Goal: Navigation & Orientation: Find specific page/section

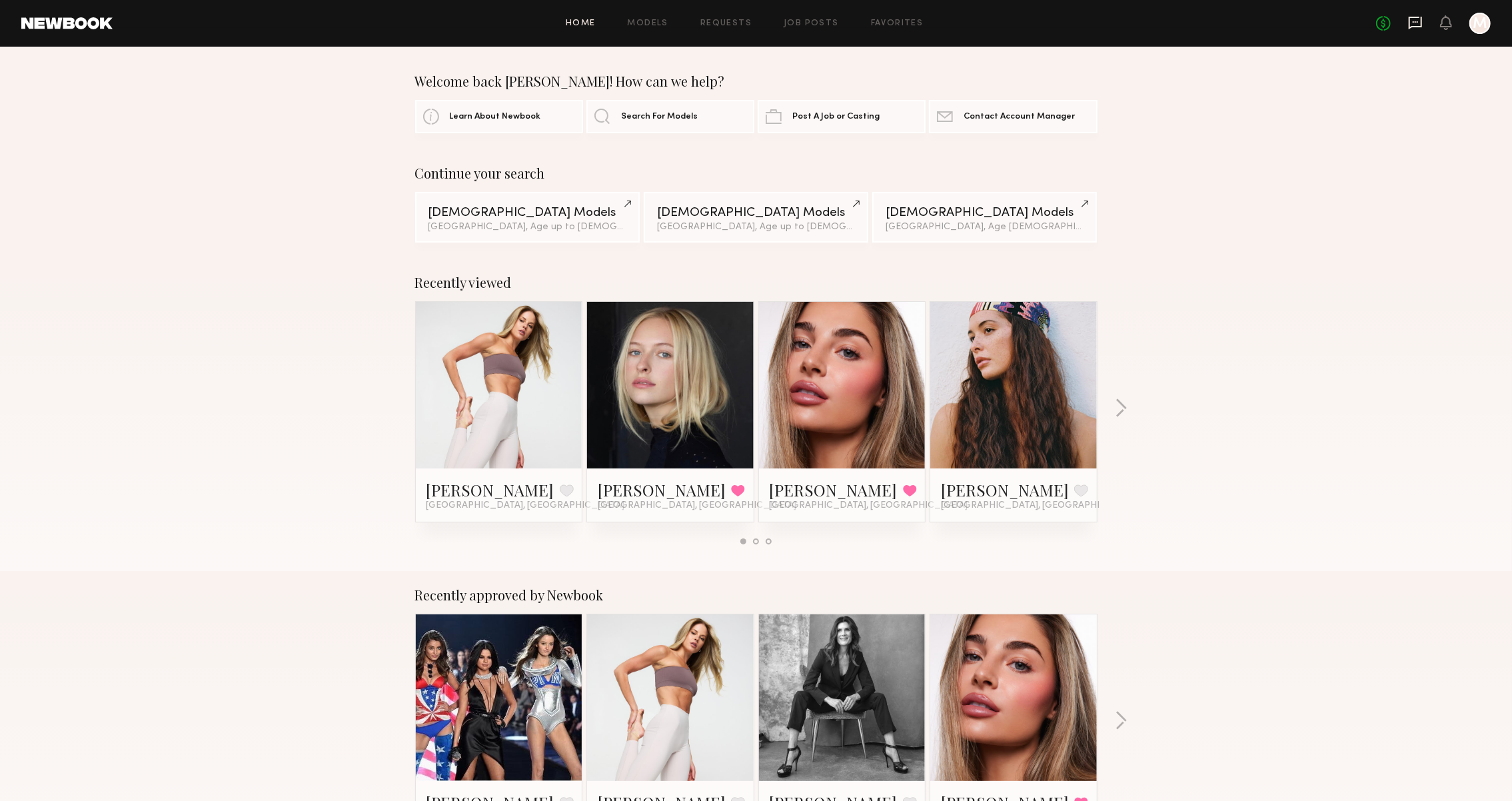
click at [1408, 18] on icon at bounding box center [1415, 23] width 15 height 15
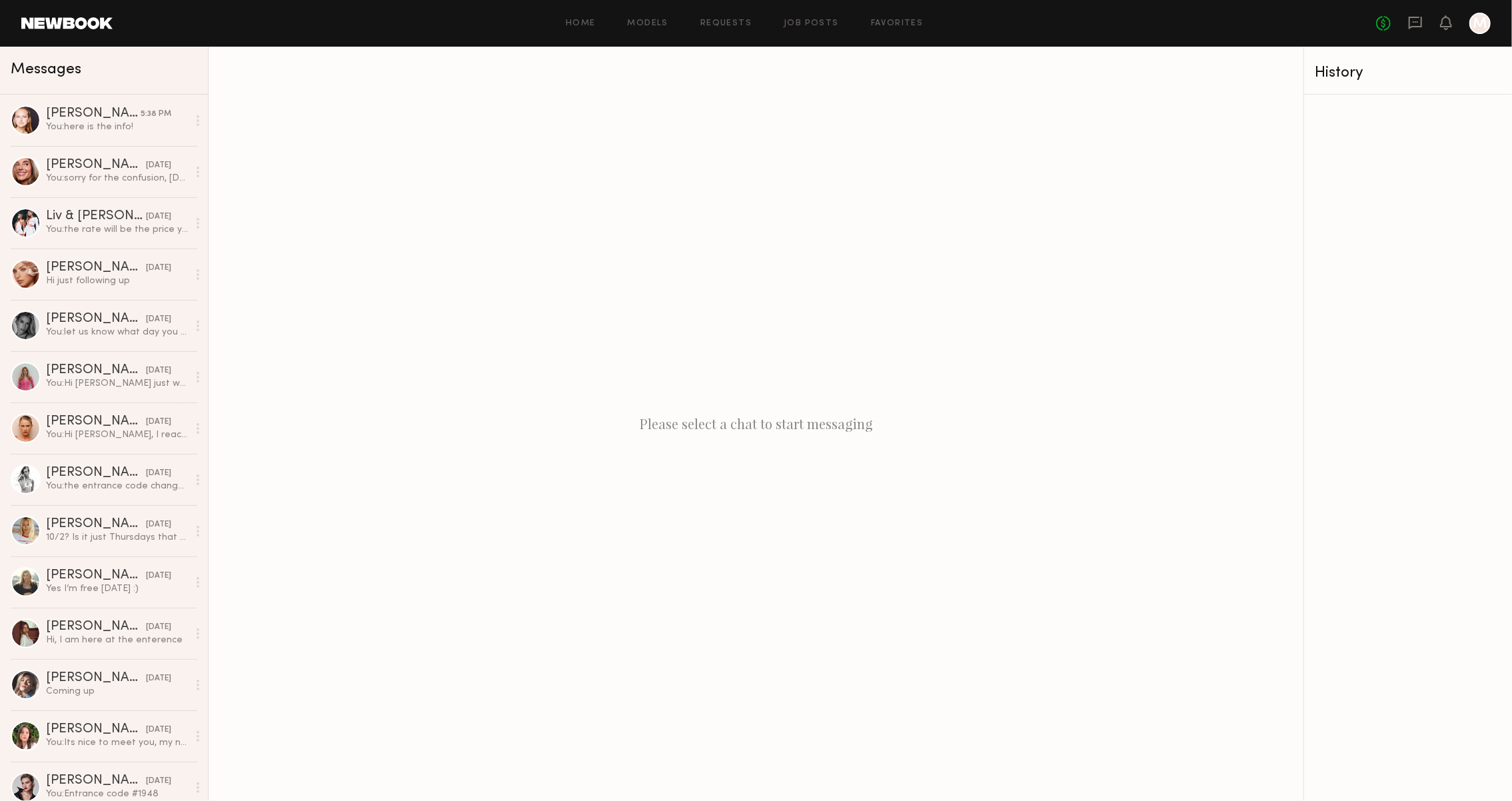
click at [564, 28] on div "Home Models Requests Job Posts Favorites Sign Out No fees up to $5,000 M" at bounding box center [801, 23] width 1378 height 21
click at [587, 20] on link "Home" at bounding box center [580, 23] width 30 height 9
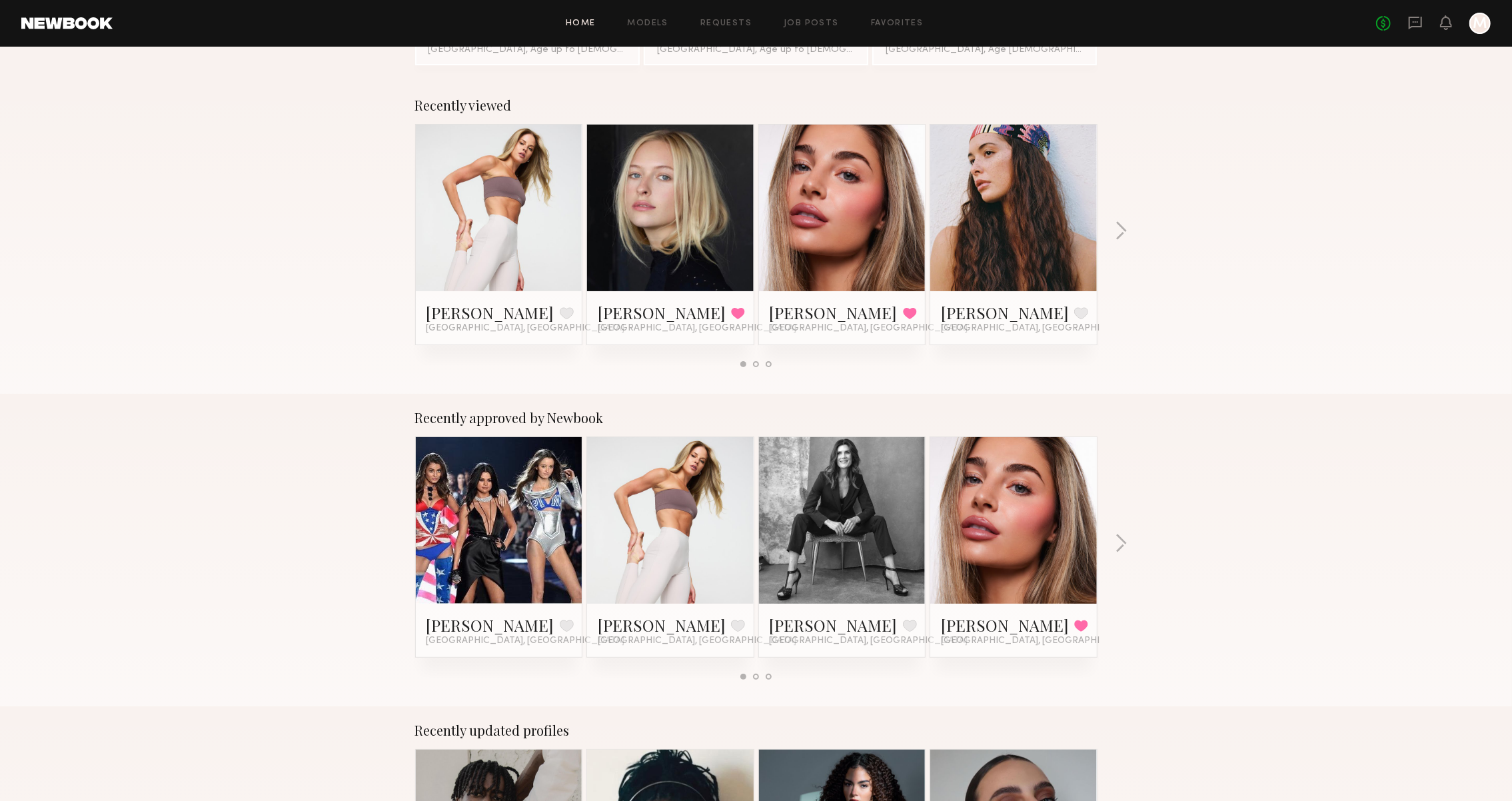
scroll to position [153, 0]
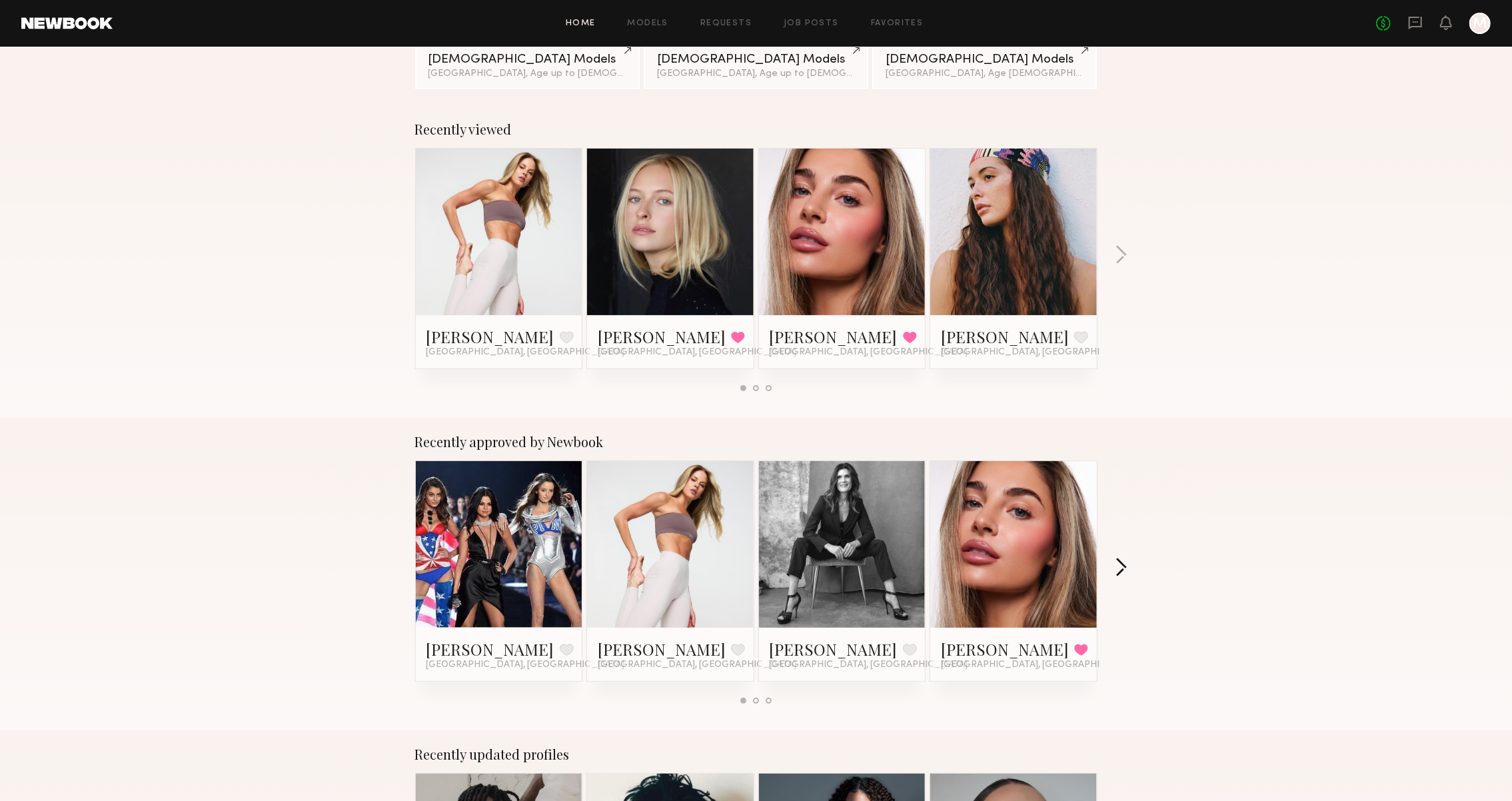
click at [1121, 572] on button "button" at bounding box center [1121, 569] width 12 height 22
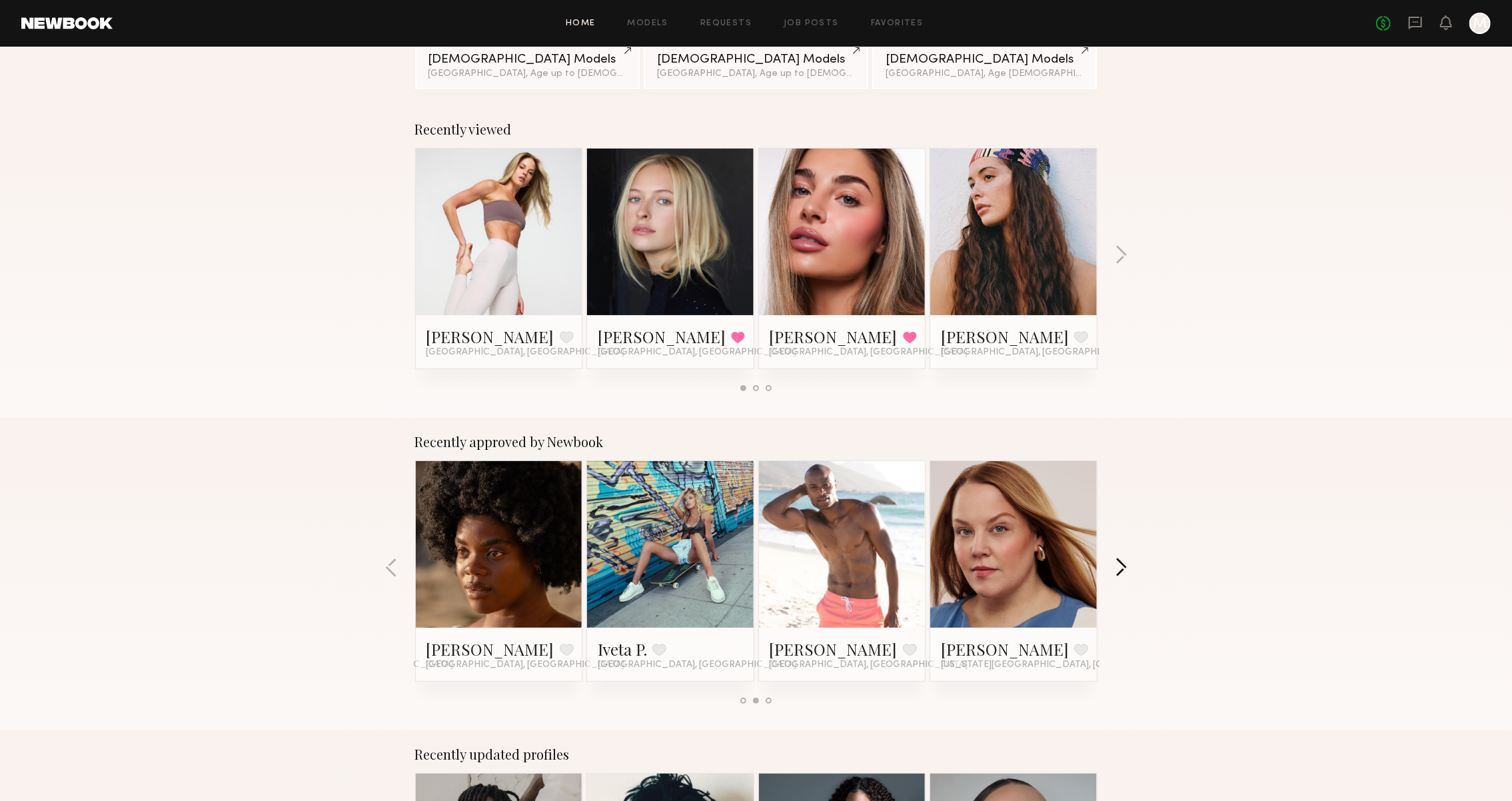
click at [1122, 572] on button "button" at bounding box center [1121, 569] width 12 height 22
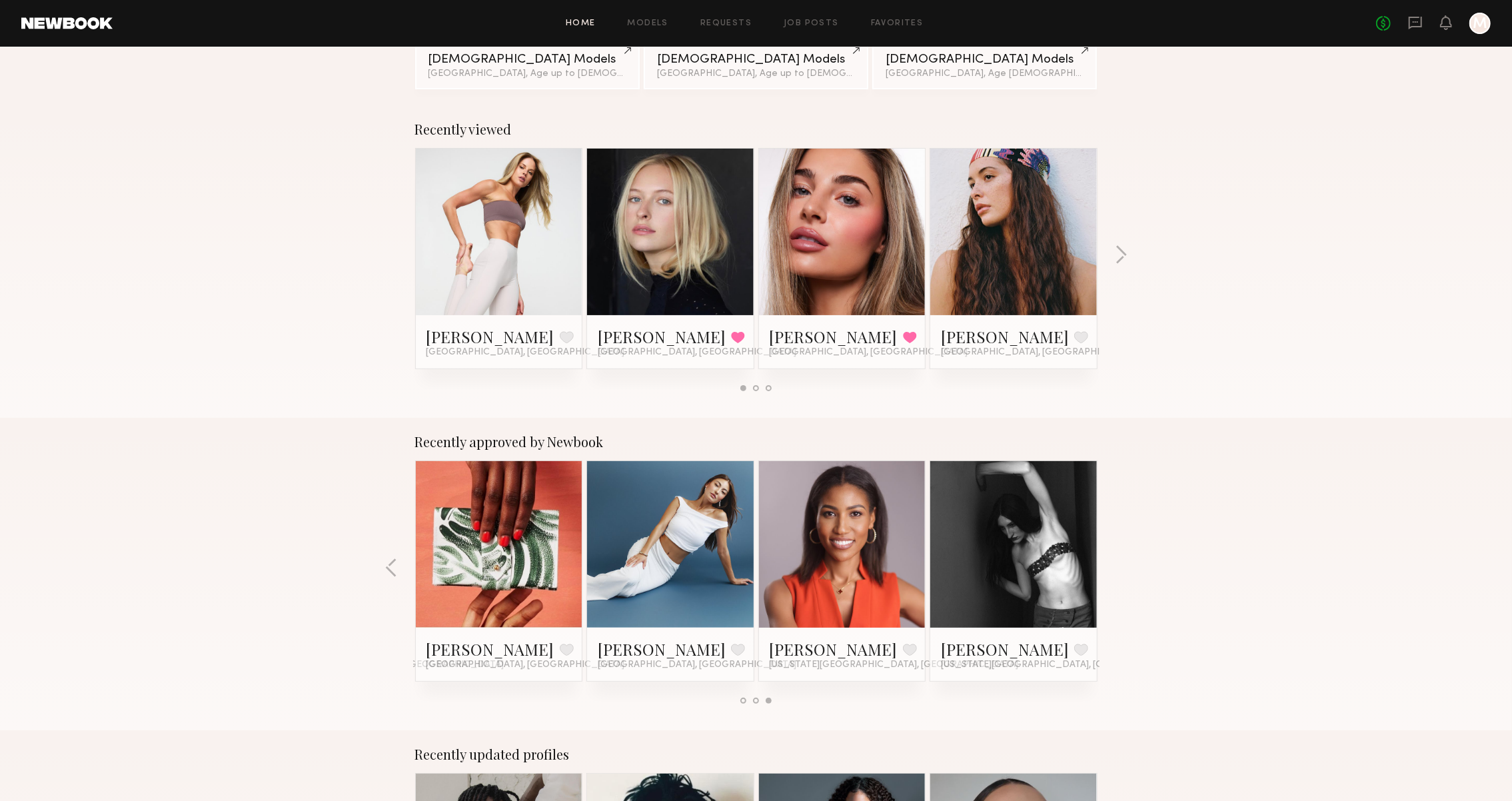
click at [1122, 572] on div "Recently approved by Newbook [PERSON_NAME] Favorite [GEOGRAPHIC_DATA], [GEOGRAP…" at bounding box center [756, 574] width 1512 height 313
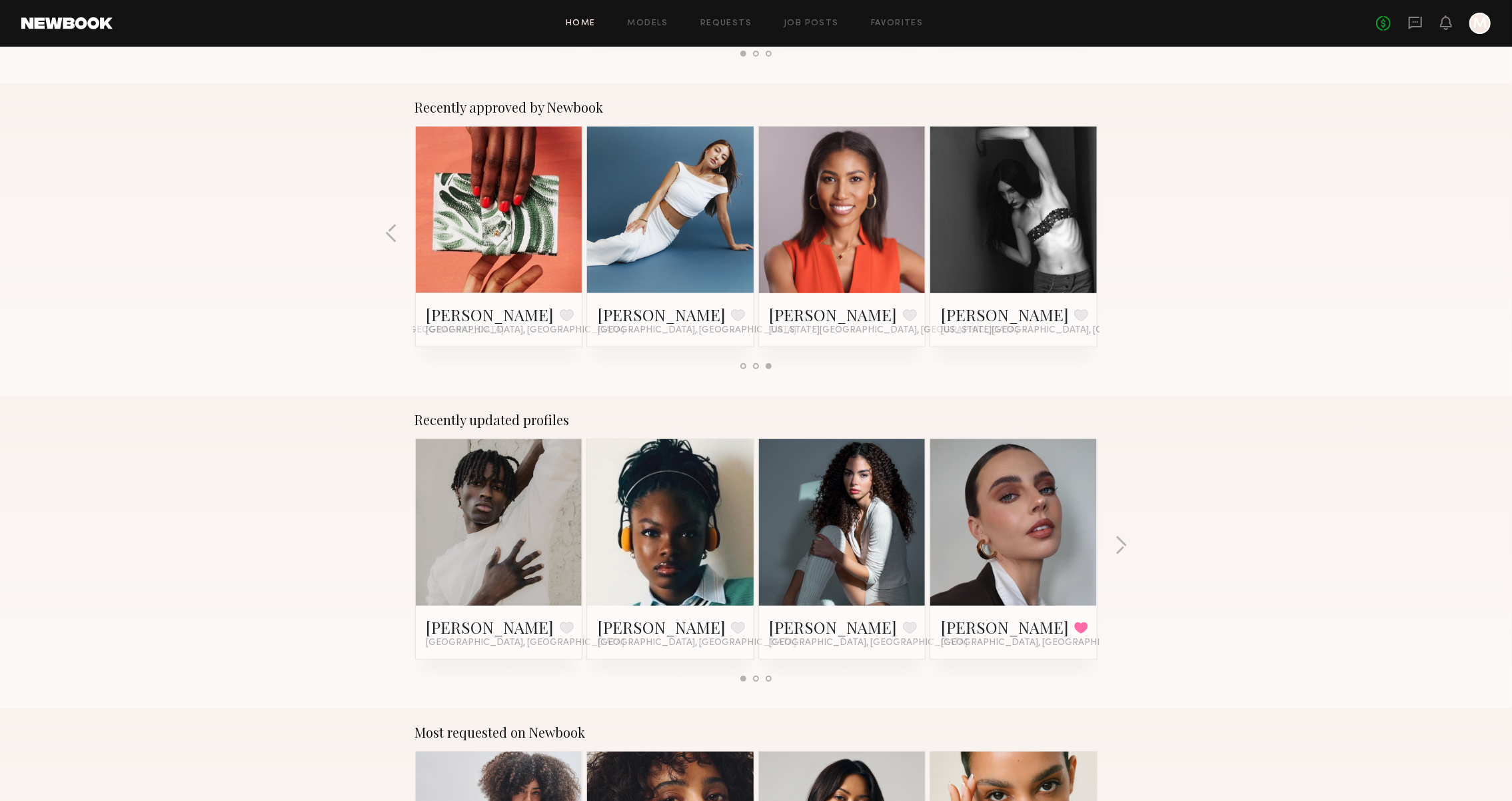
scroll to position [631, 0]
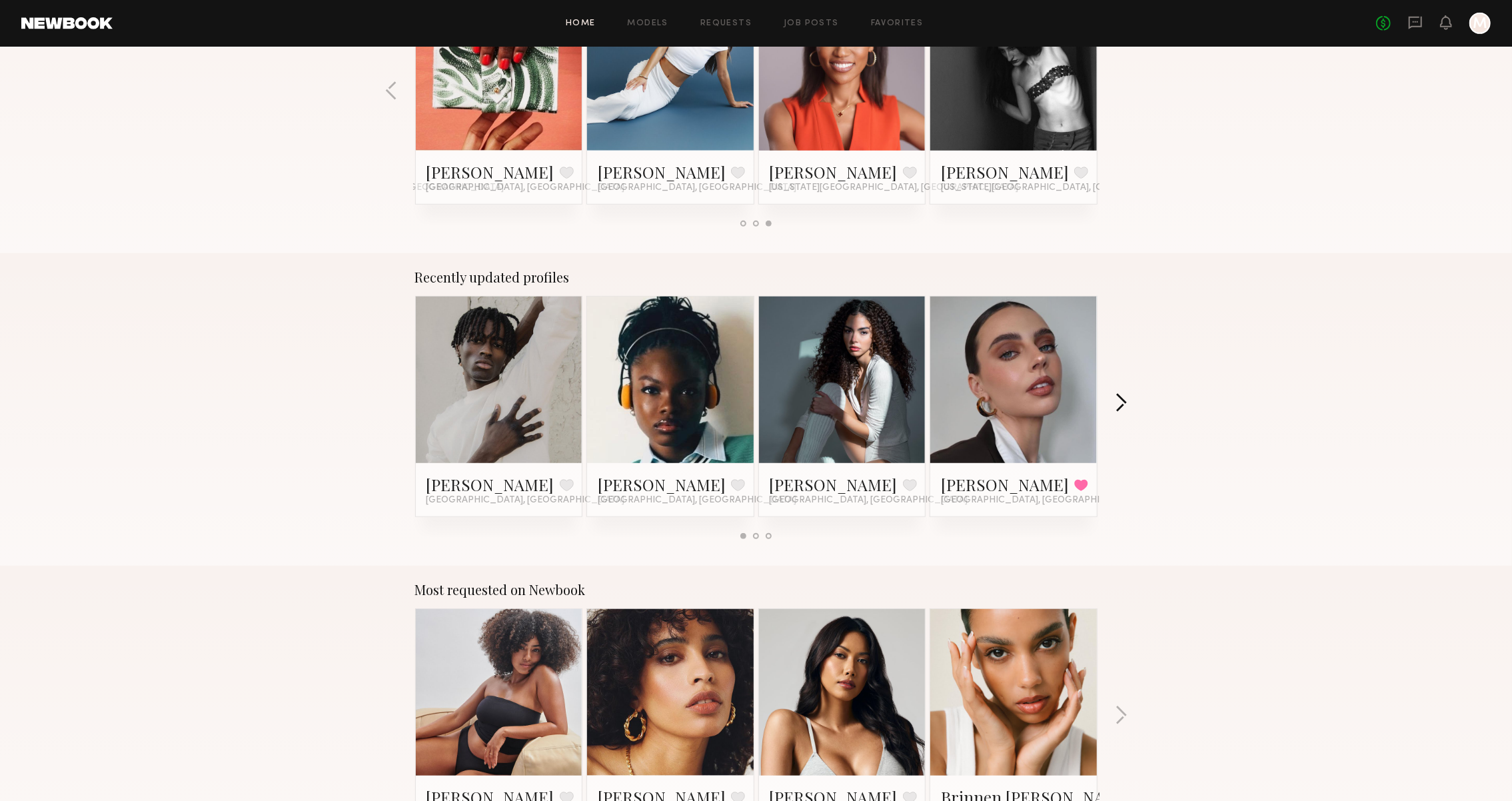
click at [1118, 410] on button "button" at bounding box center [1121, 405] width 12 height 22
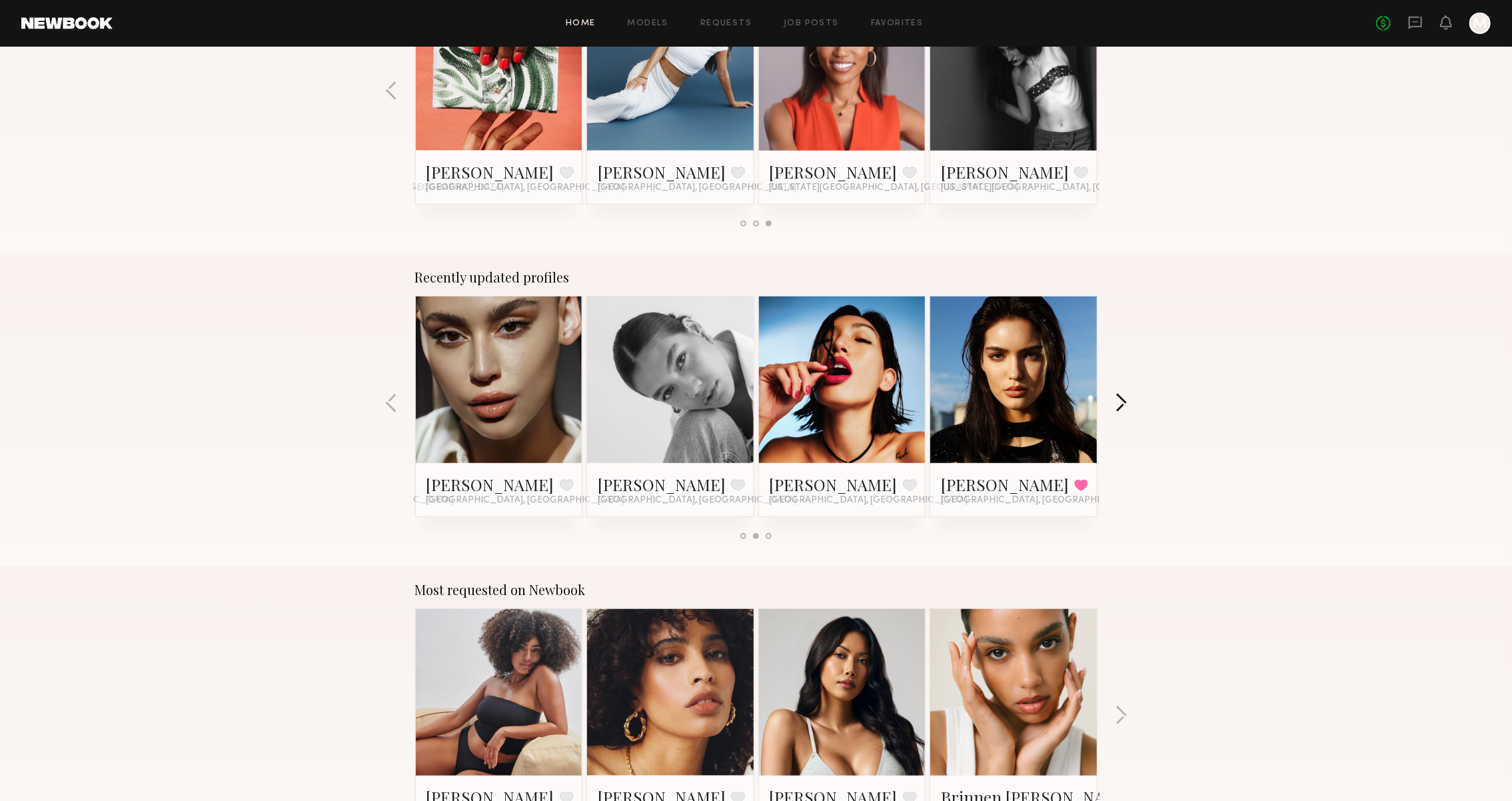
click at [1121, 410] on button "button" at bounding box center [1121, 405] width 12 height 22
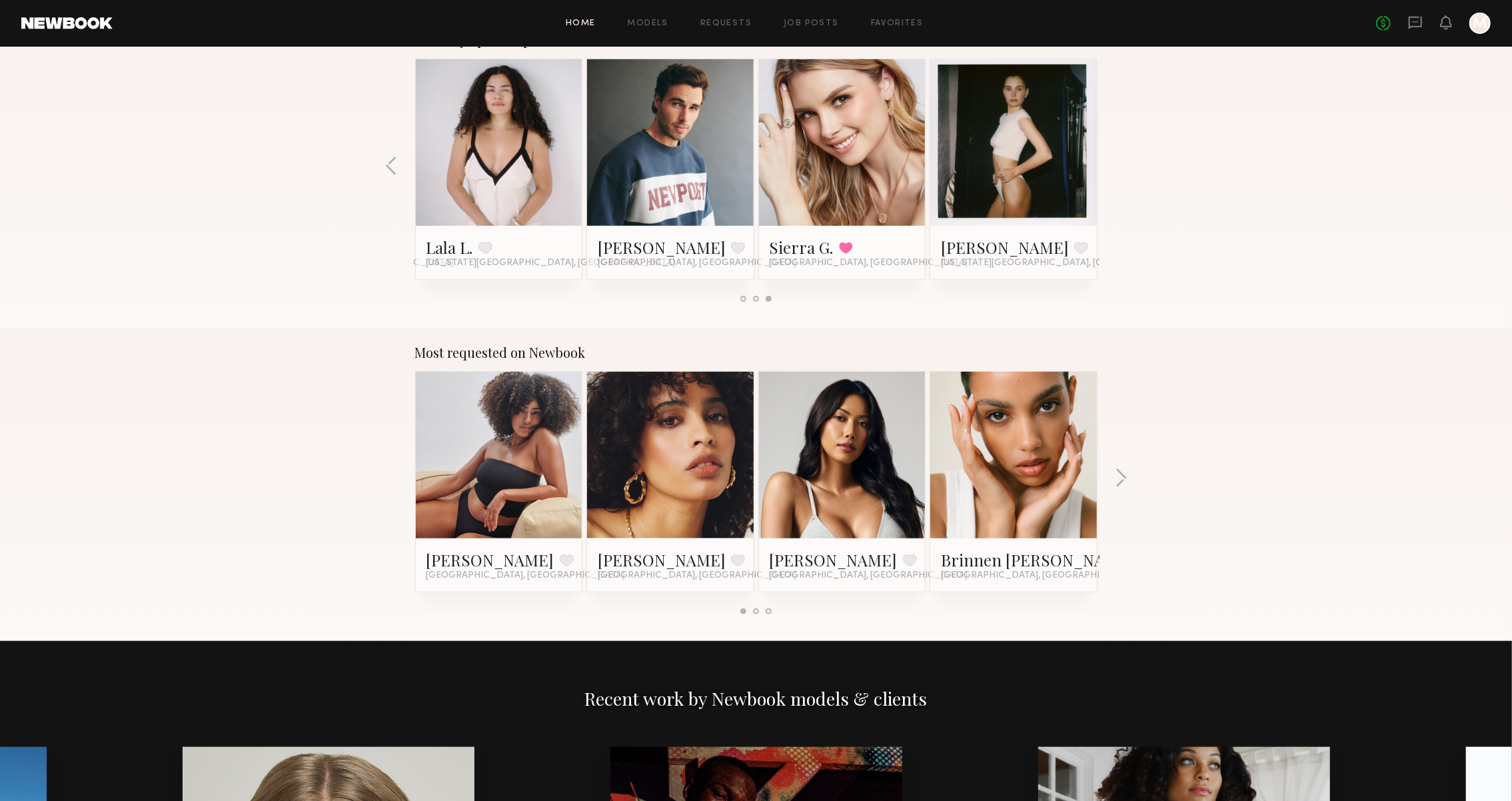
scroll to position [877, 0]
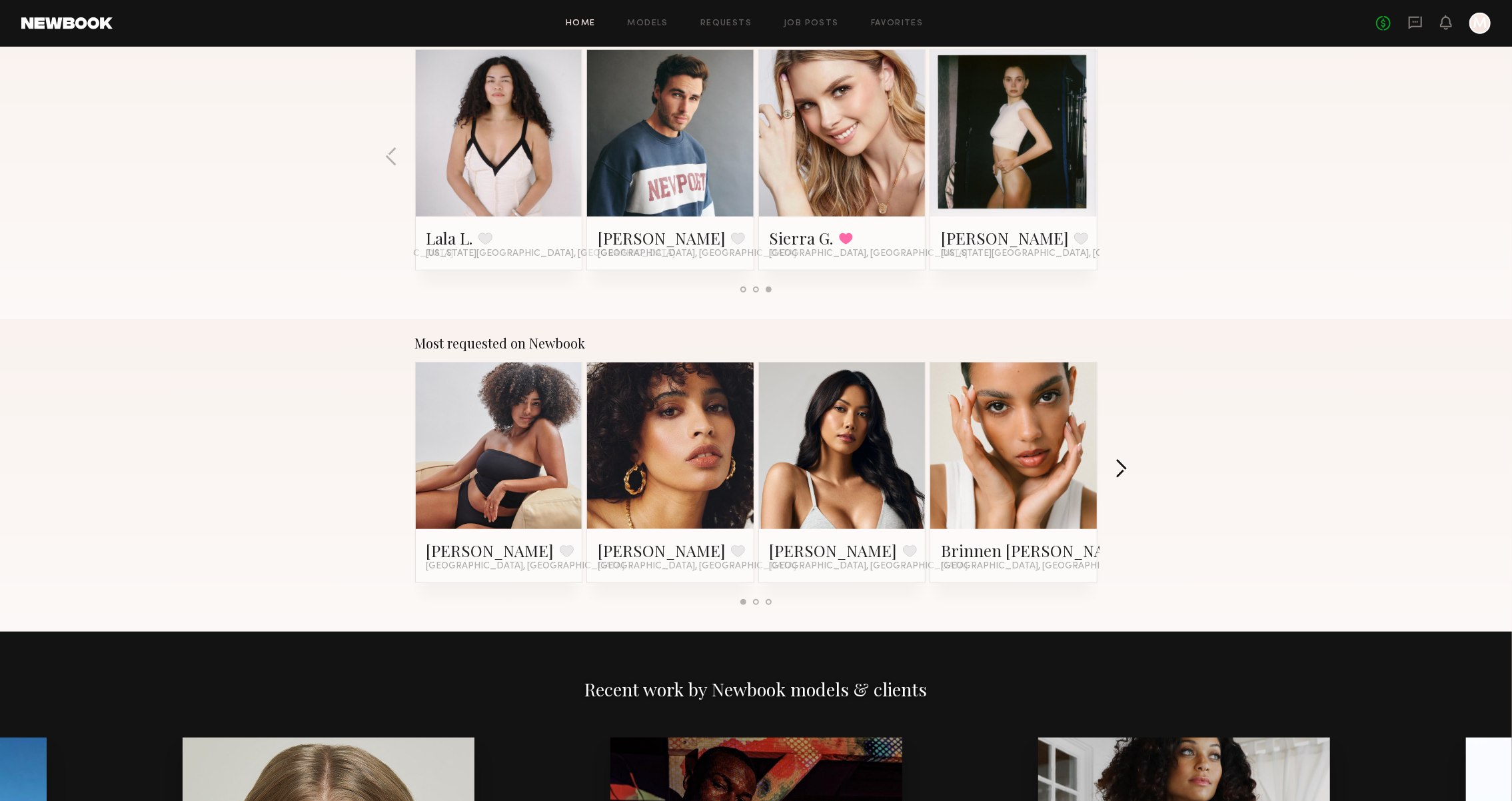
click at [1122, 470] on button "button" at bounding box center [1121, 470] width 12 height 22
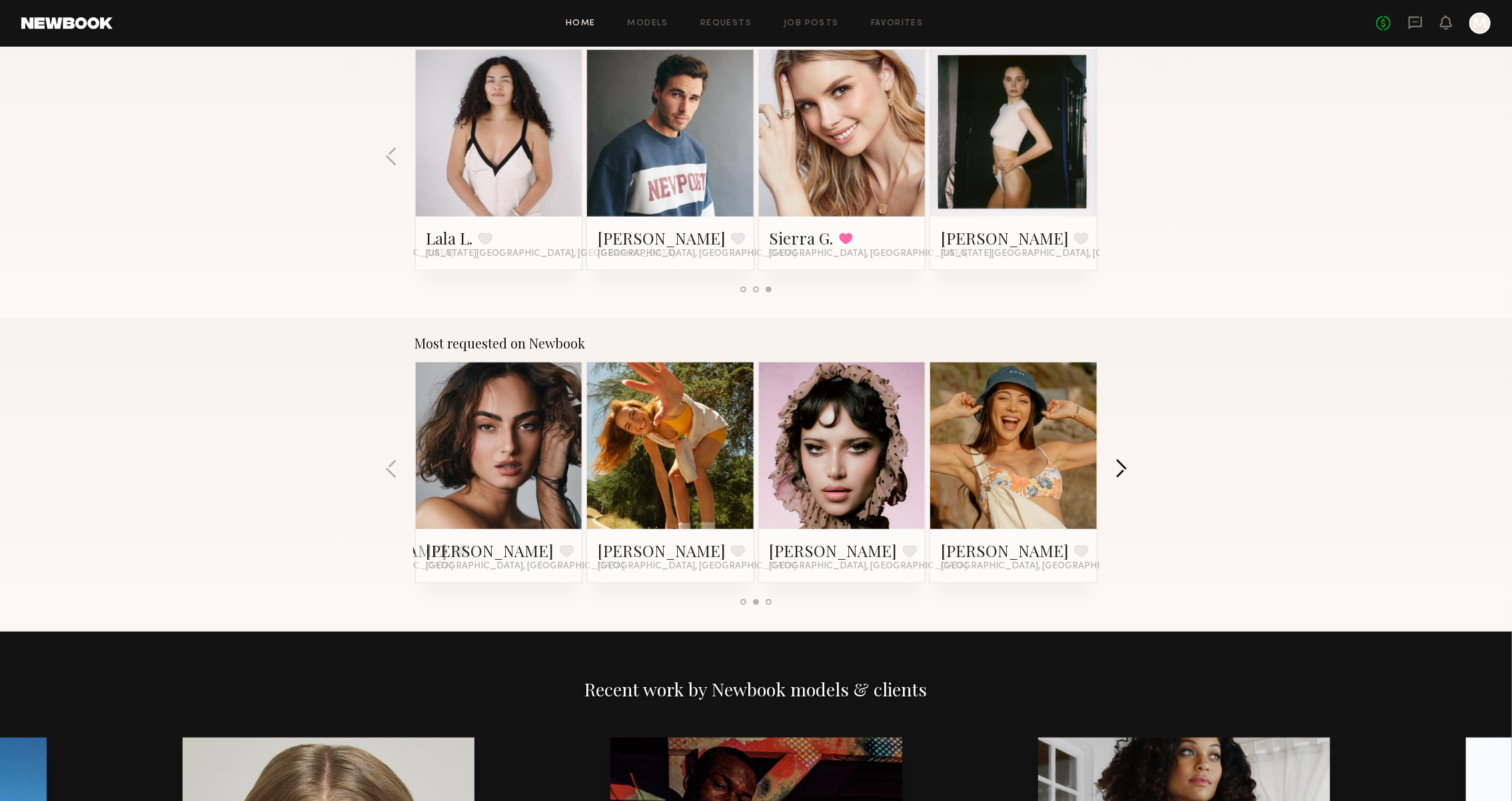
click at [1122, 465] on button "button" at bounding box center [1121, 470] width 12 height 22
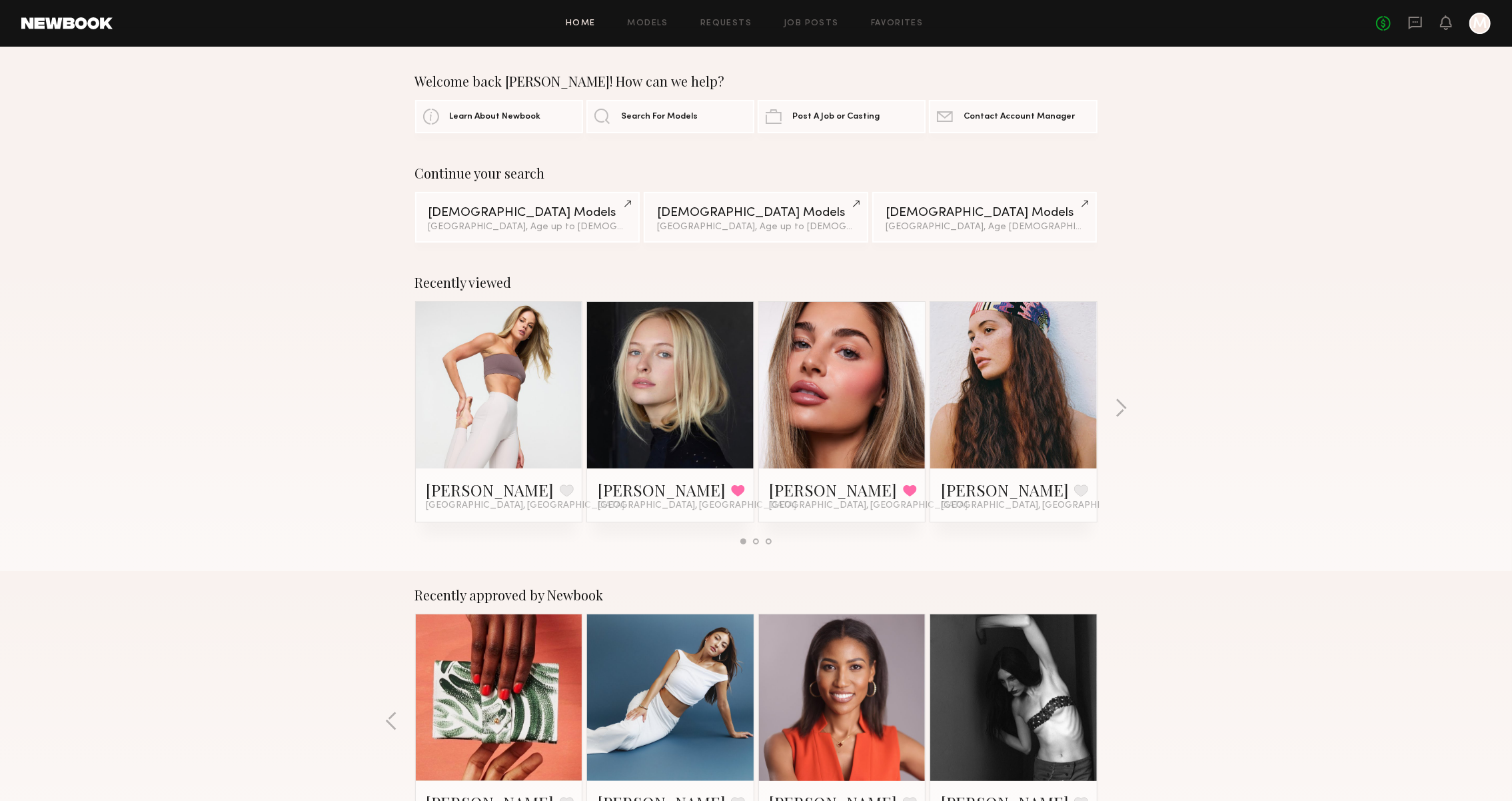
scroll to position [0, 0]
click at [1411, 30] on icon at bounding box center [1415, 23] width 15 height 15
